Goal: Check status

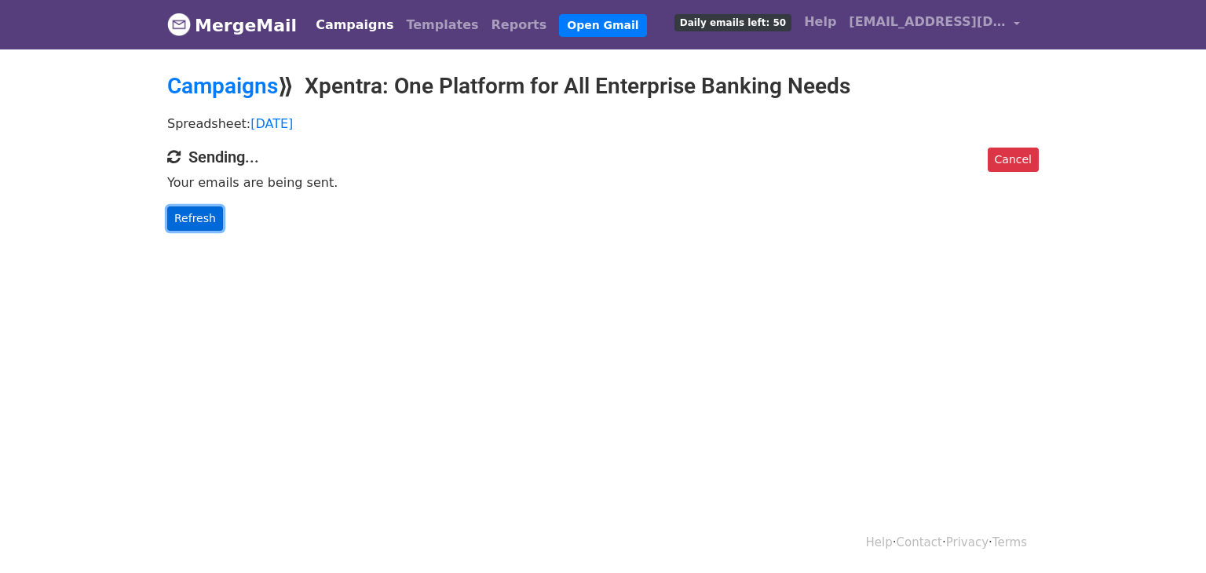
click at [206, 215] on link "Refresh" at bounding box center [195, 219] width 56 height 24
click at [195, 224] on link "Refresh" at bounding box center [195, 219] width 56 height 24
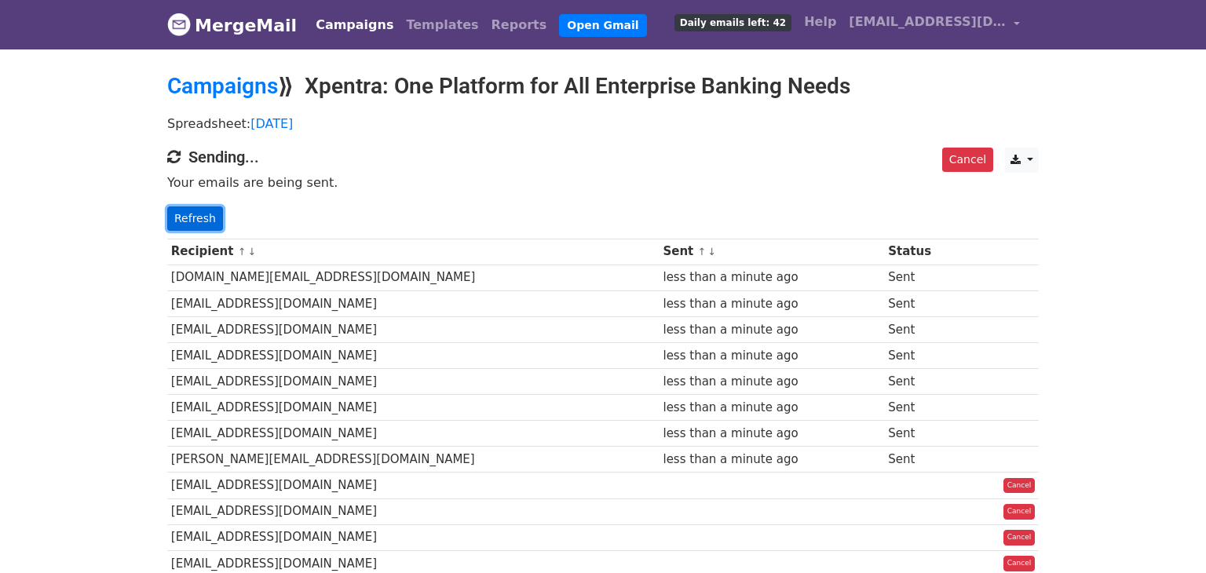
click at [186, 224] on link "Refresh" at bounding box center [195, 219] width 56 height 24
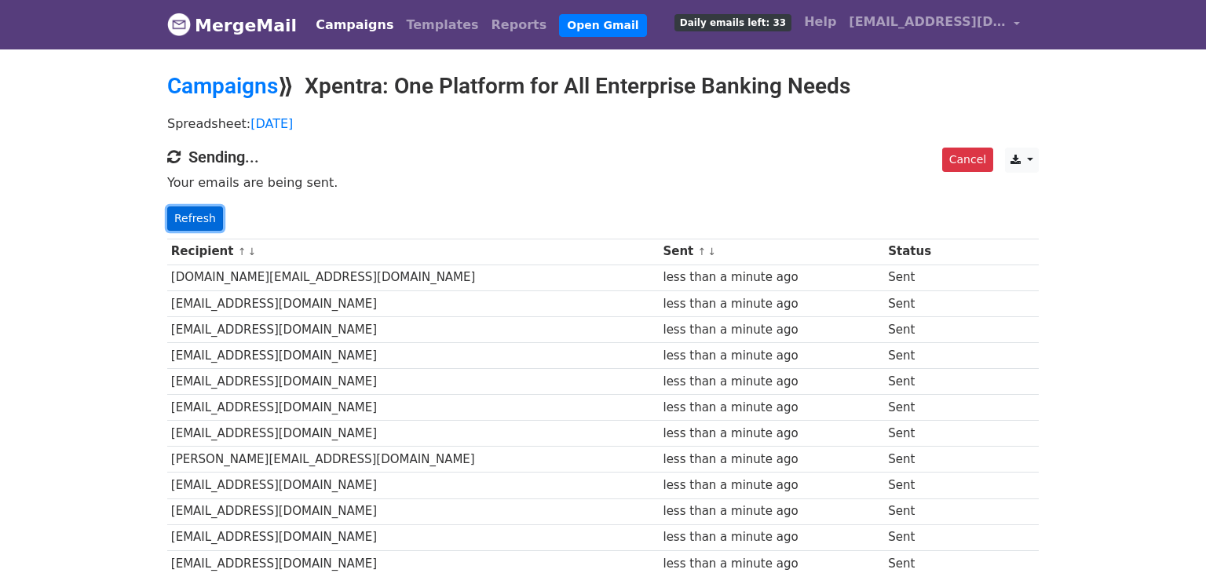
click at [203, 223] on link "Refresh" at bounding box center [195, 219] width 56 height 24
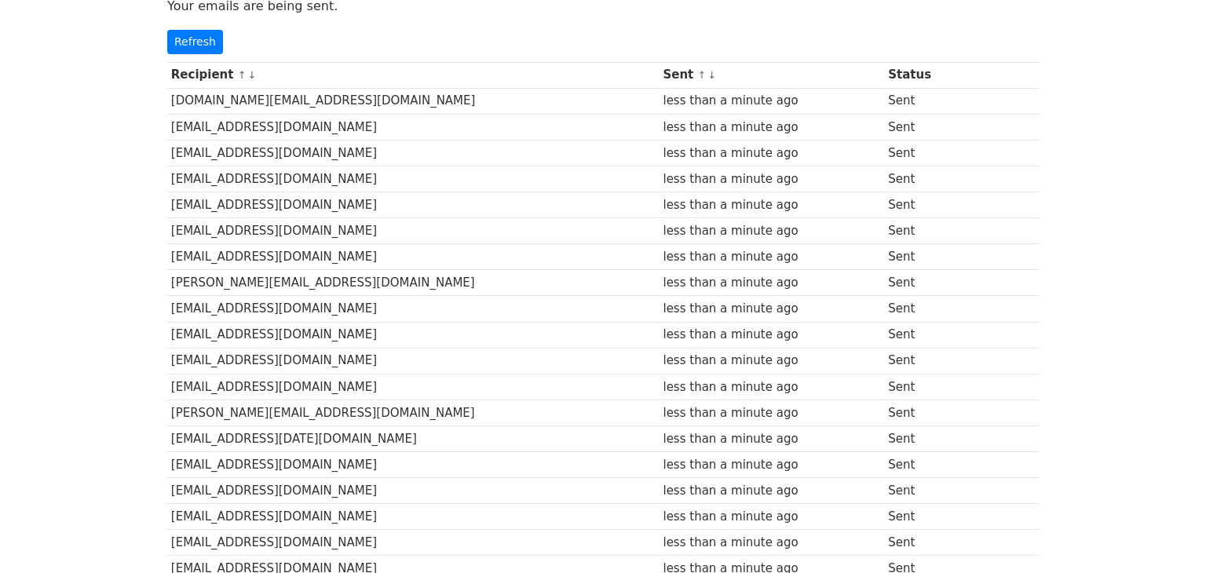
scroll to position [55, 0]
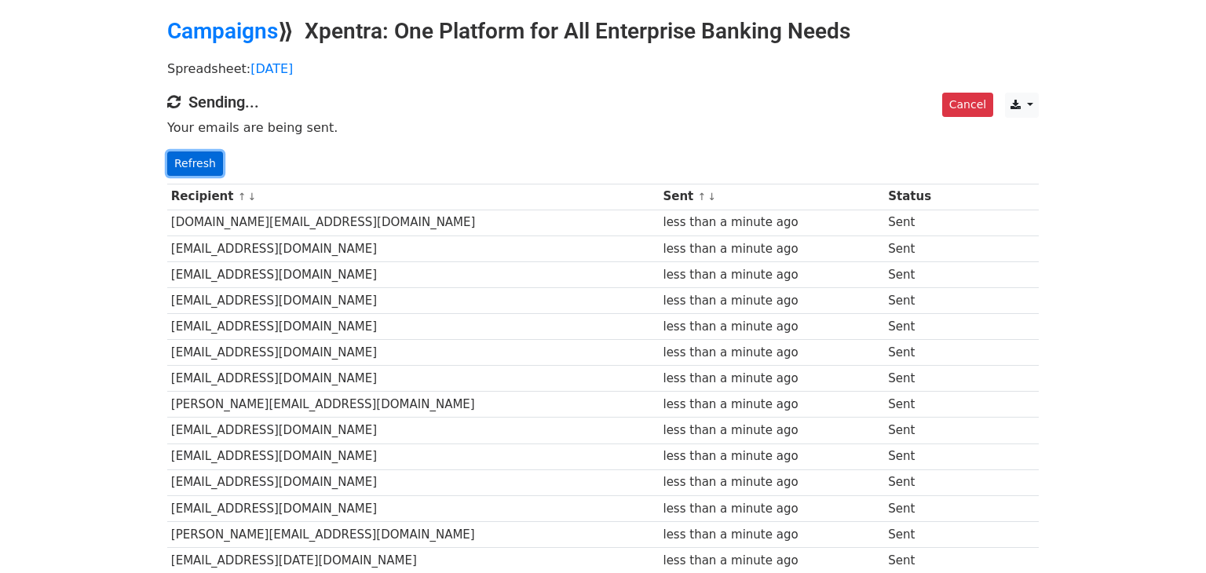
click at [186, 168] on link "Refresh" at bounding box center [195, 164] width 56 height 24
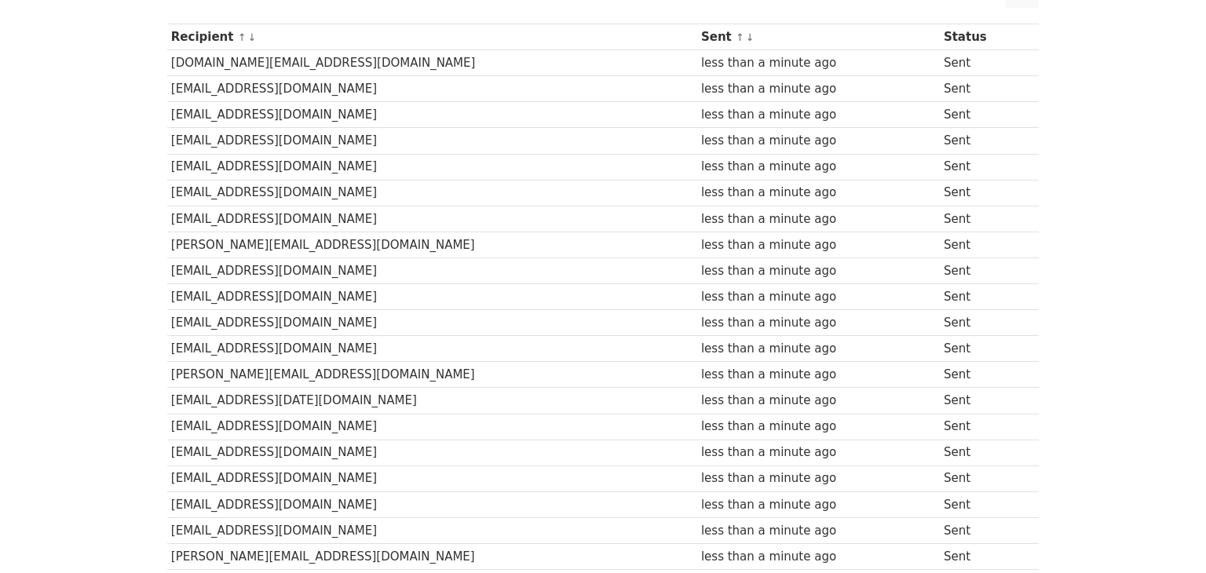
scroll to position [499, 0]
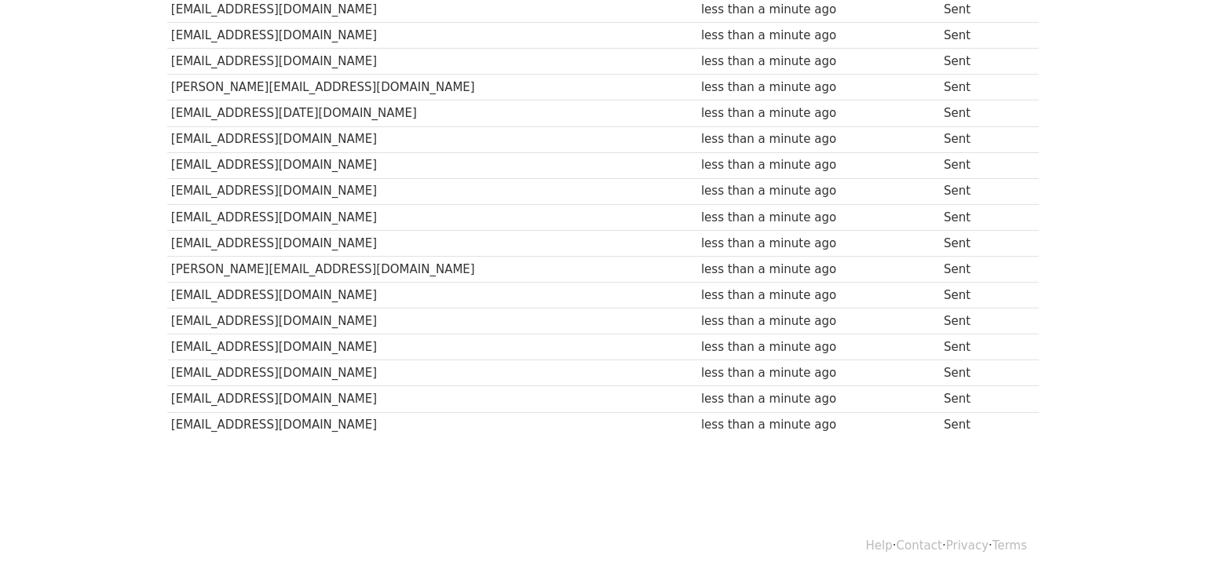
drag, startPoint x: 969, startPoint y: 423, endPoint x: 676, endPoint y: 97, distance: 438.2
click at [676, 97] on tbody "Recipient ↑ ↓ Sent ↑ ↓ Status [DOMAIN_NAME][EMAIL_ADDRESS][DOMAIN_NAME] less th…" at bounding box center [603, 87] width 872 height 701
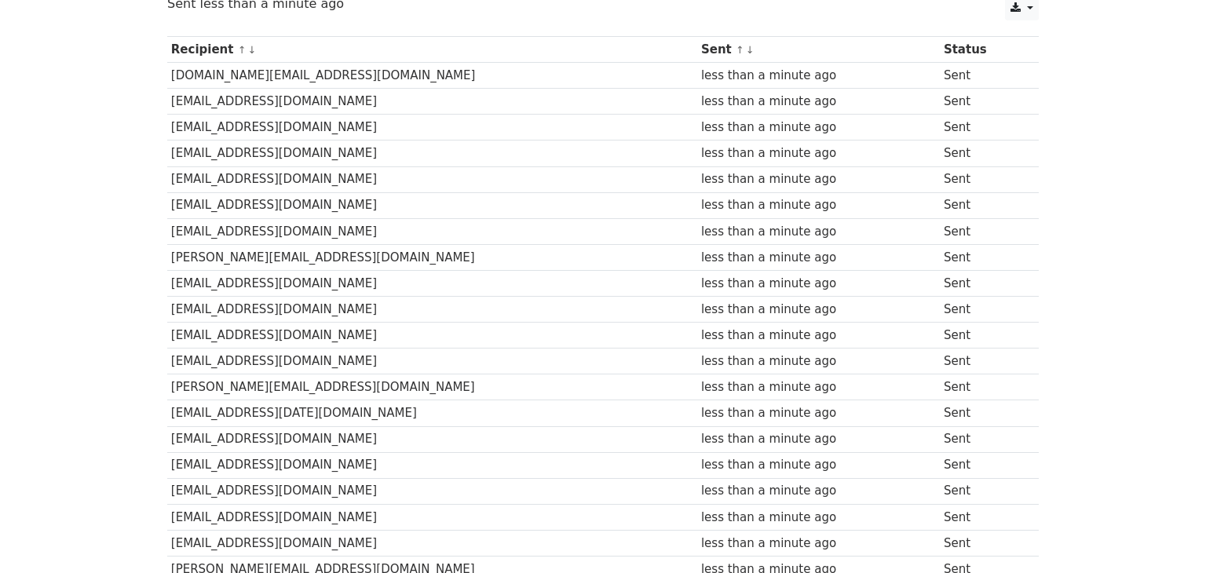
scroll to position [0, 0]
